Goal: Task Accomplishment & Management: Manage account settings

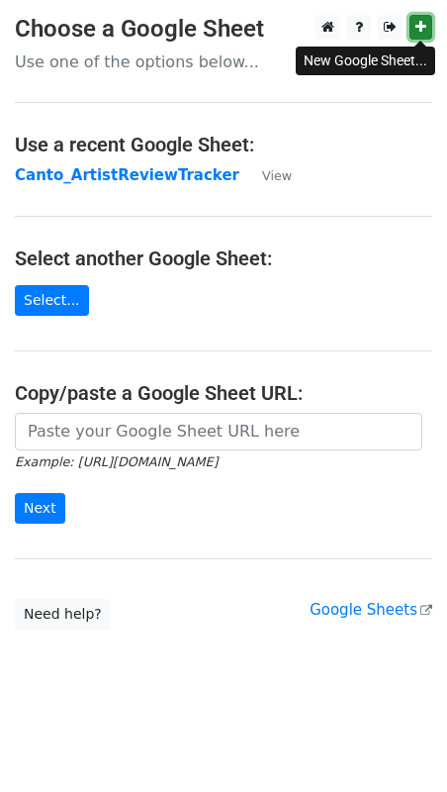
click at [428, 18] on link at bounding box center [421, 27] width 23 height 25
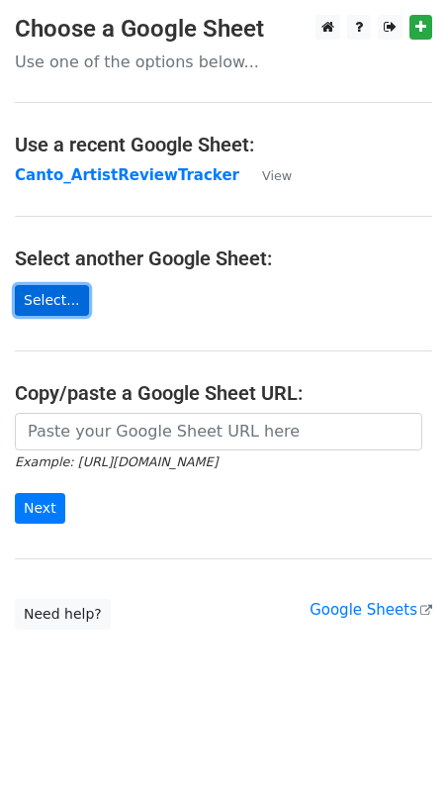
click at [65, 294] on link "Select..." at bounding box center [52, 300] width 74 height 31
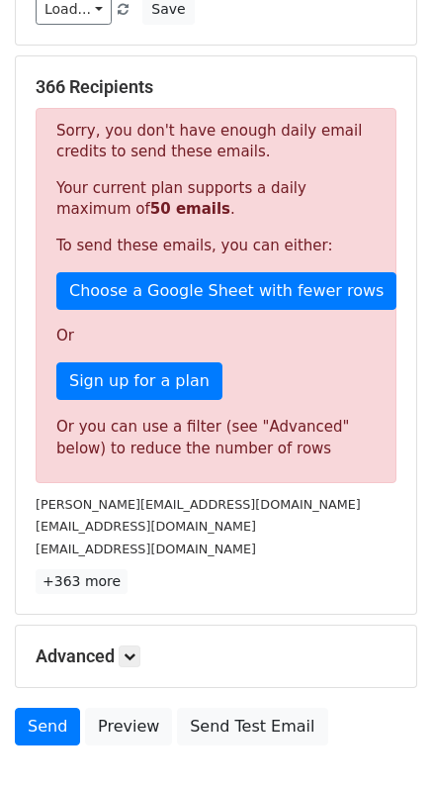
scroll to position [323, 0]
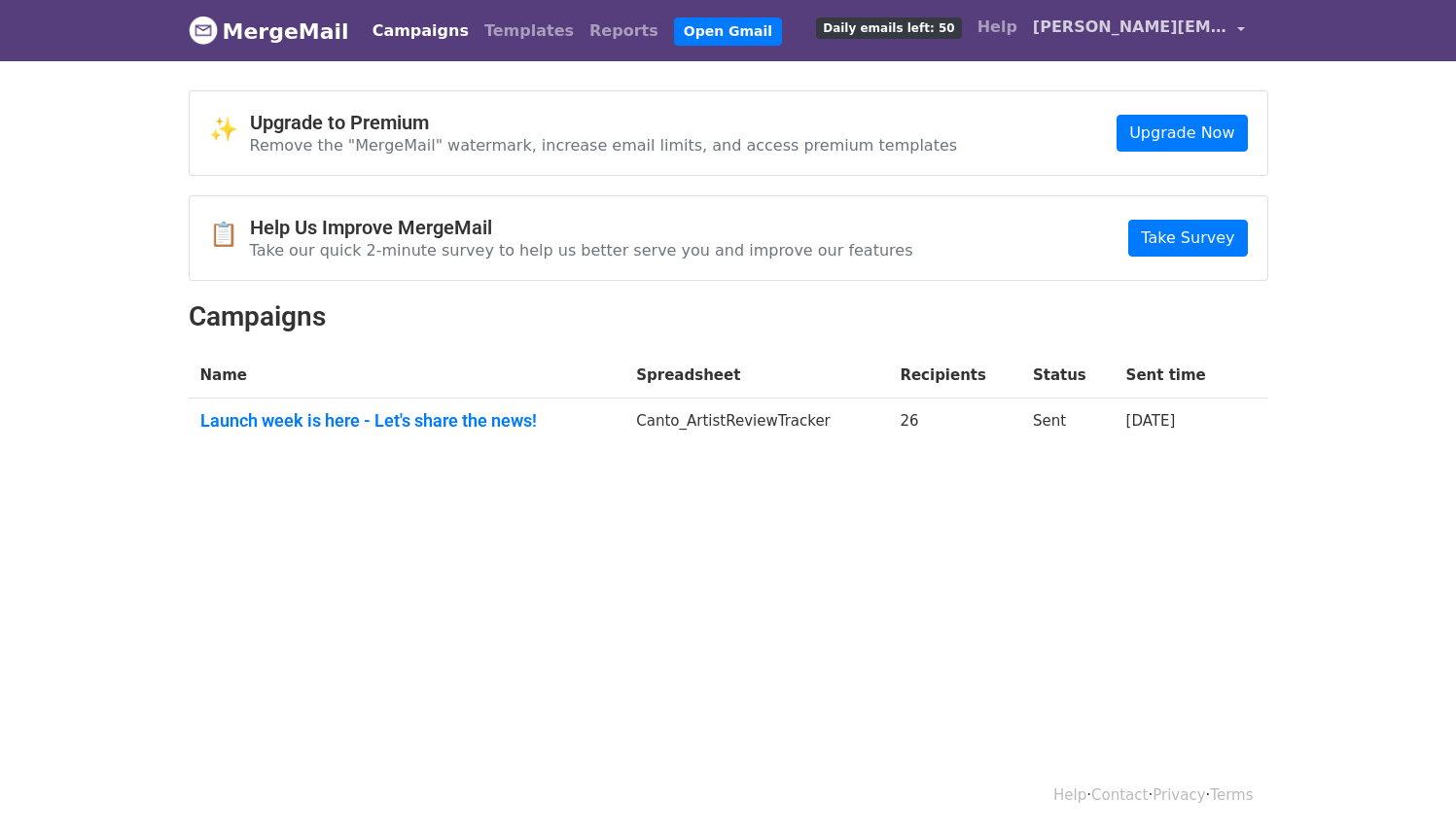
click at [1226, 28] on span "christina@tantaustudio.com" at bounding box center [1130, 28] width 195 height 24
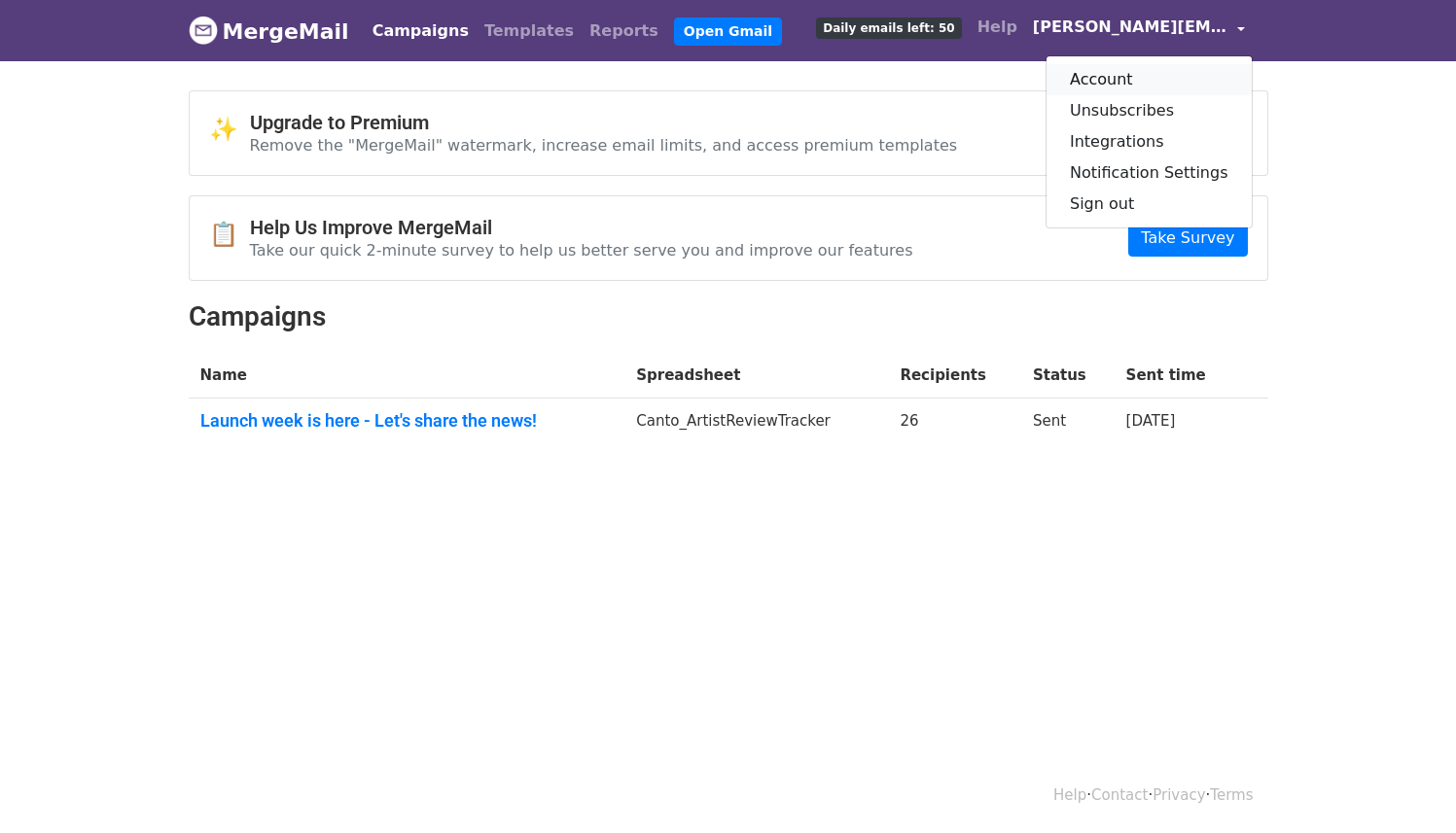
click at [1121, 76] on link "Account" at bounding box center [1148, 80] width 205 height 31
